Goal: Task Accomplishment & Management: Manage account settings

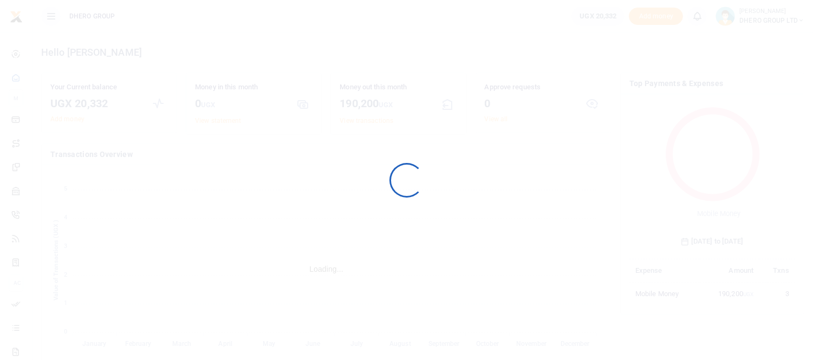
scroll to position [10, 9]
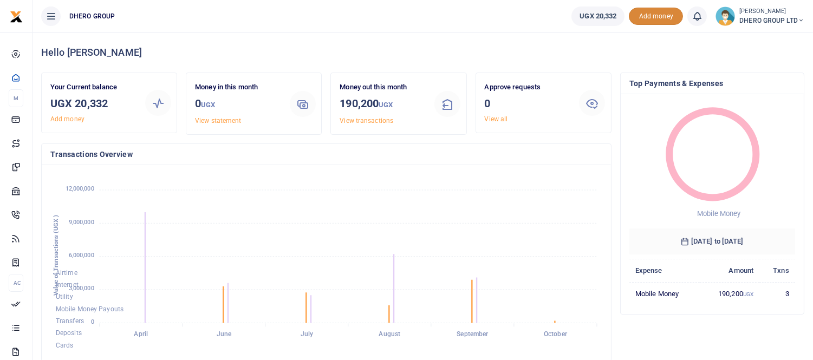
click at [653, 19] on span "Add money" at bounding box center [656, 17] width 54 height 18
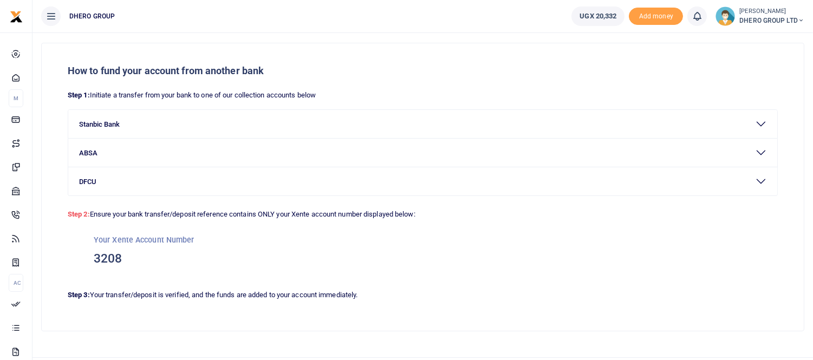
scroll to position [45, 0]
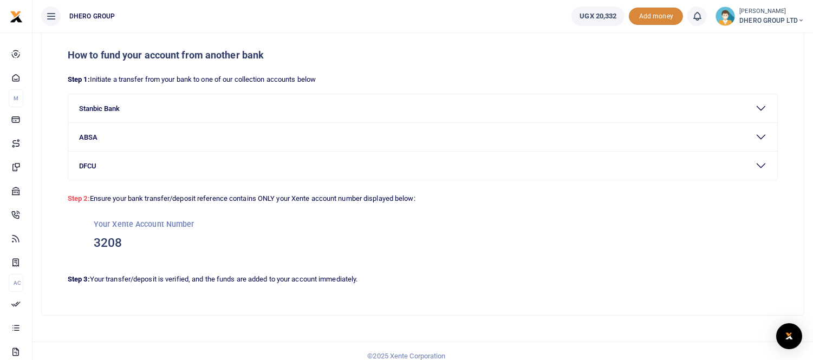
click at [645, 21] on span "Add money" at bounding box center [656, 17] width 54 height 18
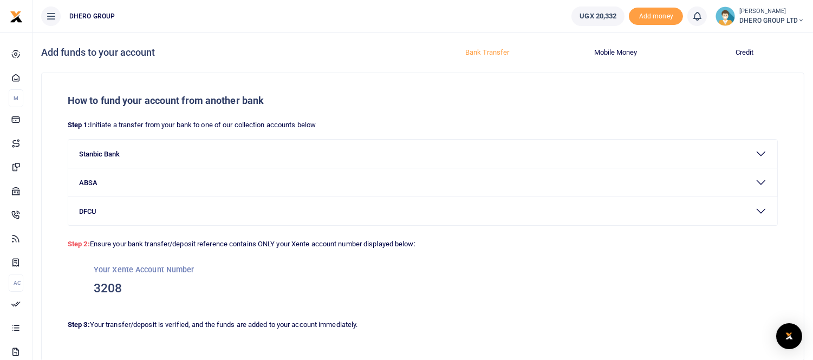
click at [742, 53] on button "Credit" at bounding box center [745, 52] width 116 height 17
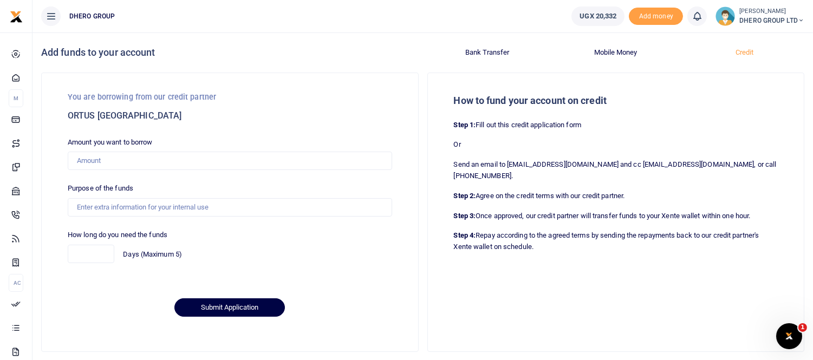
click at [612, 48] on button "Mobile Money" at bounding box center [616, 52] width 116 height 17
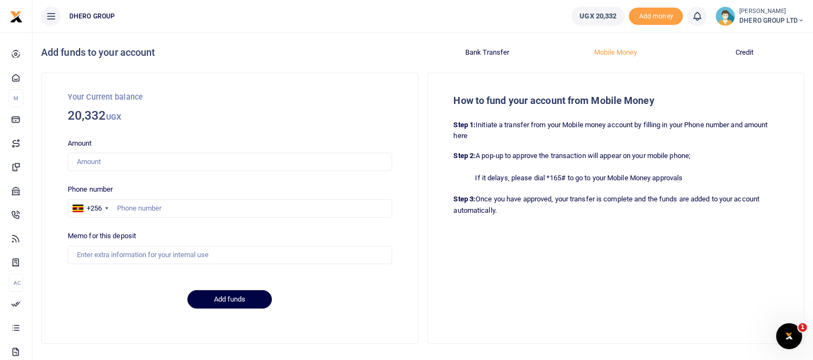
click at [484, 51] on button "Bank Transfer" at bounding box center [487, 52] width 116 height 17
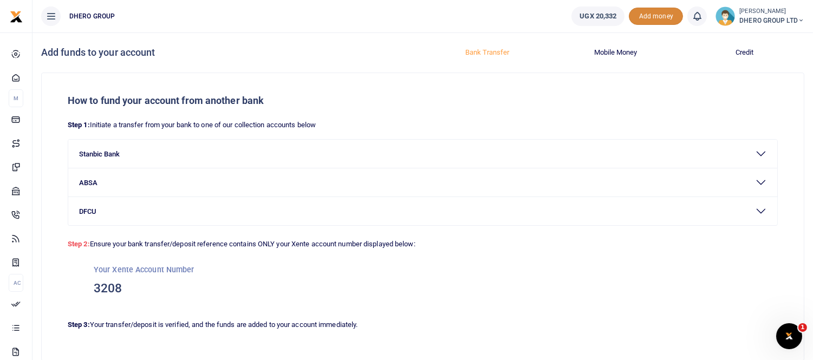
click at [657, 16] on span "Add money" at bounding box center [656, 17] width 54 height 18
click at [761, 152] on button "Stanbic Bank" at bounding box center [422, 154] width 709 height 28
